Goal: Information Seeking & Learning: Learn about a topic

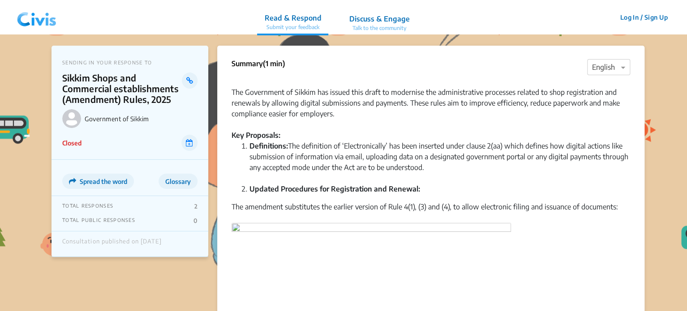
click at [45, 20] on img at bounding box center [36, 17] width 47 height 27
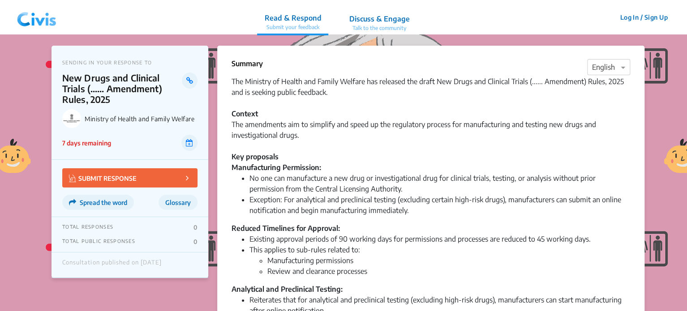
click at [34, 23] on img at bounding box center [36, 17] width 47 height 27
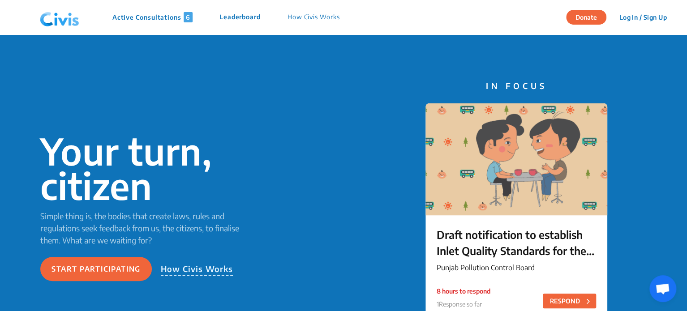
click at [157, 19] on p "Active Consultations 6" at bounding box center [152, 17] width 80 height 10
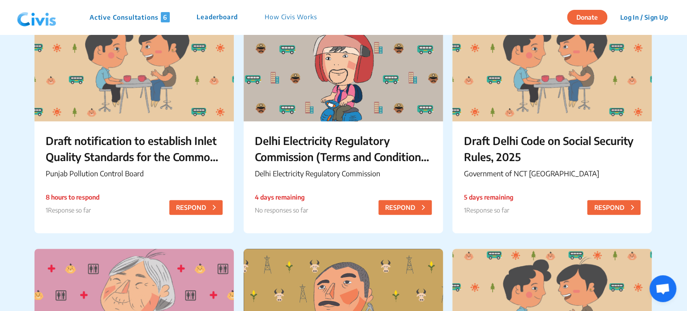
scroll to position [105, 0]
